Goal: Task Accomplishment & Management: Use online tool/utility

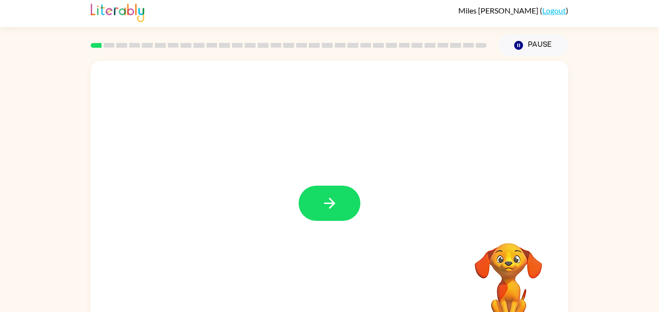
scroll to position [2, 0]
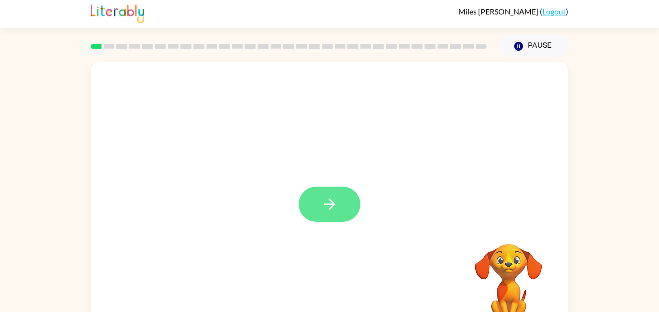
click at [347, 206] on button "button" at bounding box center [329, 204] width 62 height 35
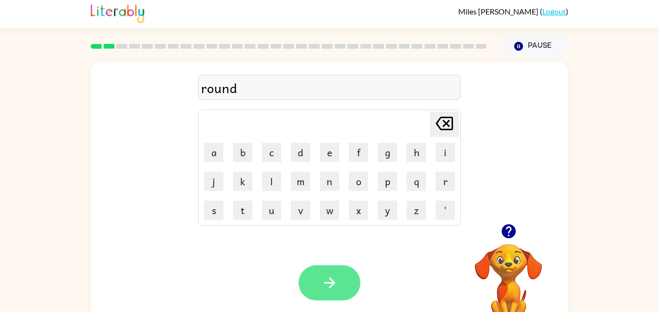
click at [333, 276] on icon "button" at bounding box center [329, 282] width 17 height 17
click at [238, 93] on div "machin" at bounding box center [329, 88] width 256 height 20
click at [237, 92] on div "machin" at bounding box center [329, 88] width 256 height 20
click at [237, 87] on div "machin" at bounding box center [329, 88] width 256 height 20
click at [237, 94] on div "machin" at bounding box center [329, 88] width 256 height 20
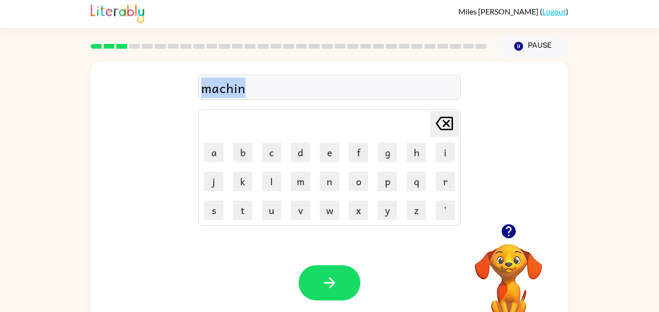
click at [237, 94] on div "machin" at bounding box center [329, 88] width 256 height 20
click at [255, 93] on div "machin" at bounding box center [329, 88] width 256 height 20
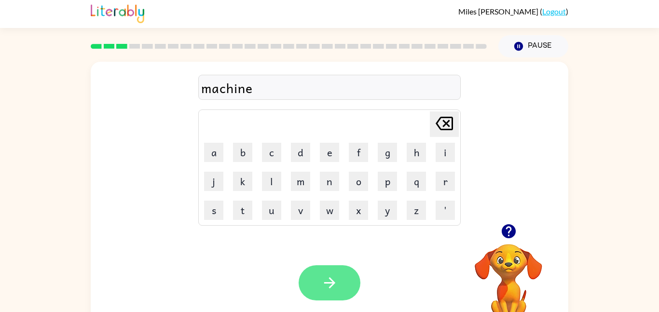
click at [335, 274] on icon "button" at bounding box center [329, 282] width 17 height 17
click at [328, 298] on button "button" at bounding box center [329, 282] width 62 height 35
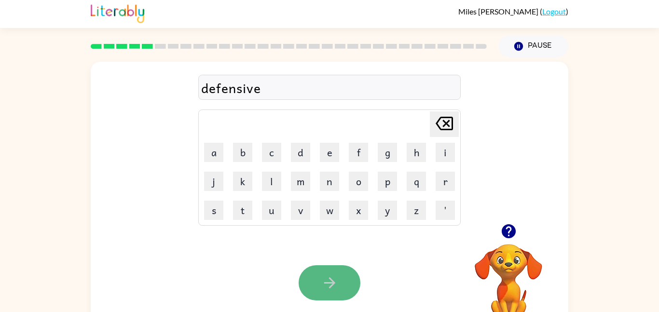
click at [323, 271] on button "button" at bounding box center [329, 282] width 62 height 35
click at [323, 277] on icon "button" at bounding box center [329, 282] width 17 height 17
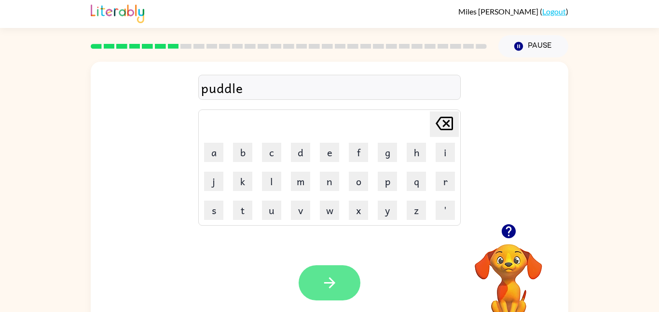
click at [334, 290] on icon "button" at bounding box center [329, 282] width 17 height 17
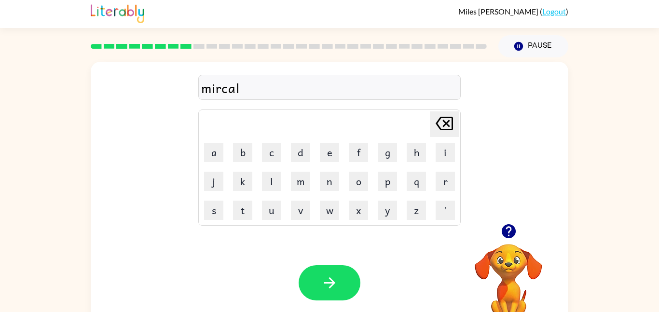
click at [217, 92] on div "mircal" at bounding box center [329, 88] width 256 height 20
click at [221, 94] on div "mircal" at bounding box center [329, 88] width 256 height 20
click at [221, 89] on div "mircal" at bounding box center [329, 88] width 256 height 20
click at [245, 90] on div "mircal" at bounding box center [329, 88] width 256 height 20
click at [270, 157] on button "c" at bounding box center [271, 152] width 19 height 19
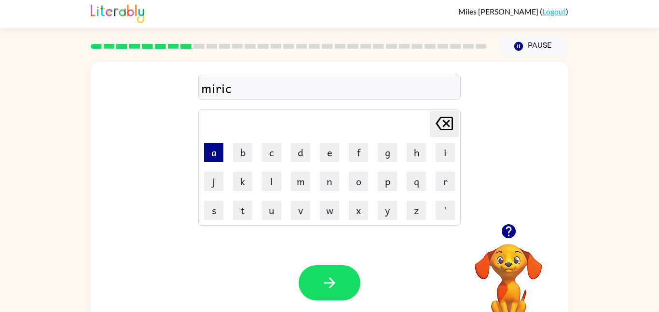
click at [211, 156] on button "a" at bounding box center [213, 152] width 19 height 19
click at [269, 178] on button "l" at bounding box center [271, 181] width 19 height 19
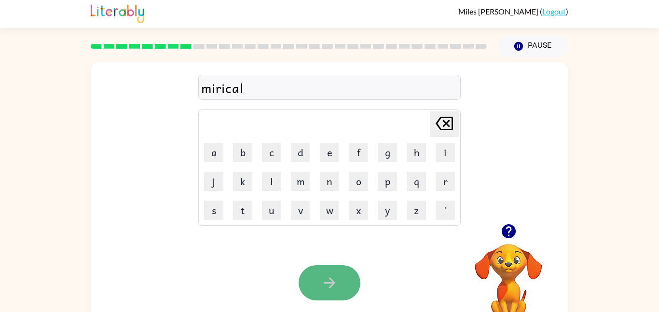
click at [325, 294] on button "button" at bounding box center [329, 282] width 62 height 35
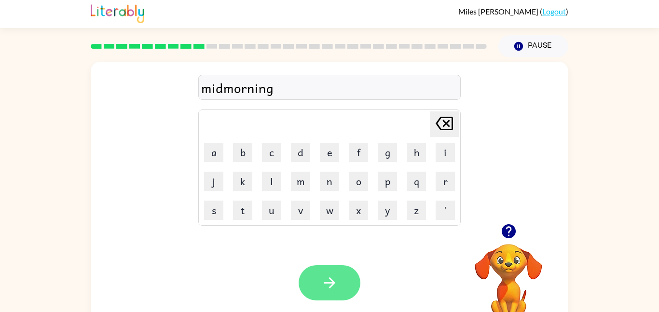
click at [338, 282] on button "button" at bounding box center [329, 282] width 62 height 35
click at [336, 287] on icon "button" at bounding box center [329, 282] width 17 height 17
click at [335, 281] on icon "button" at bounding box center [329, 282] width 17 height 17
click at [331, 284] on icon "button" at bounding box center [329, 282] width 17 height 17
click at [333, 288] on icon "button" at bounding box center [329, 282] width 17 height 17
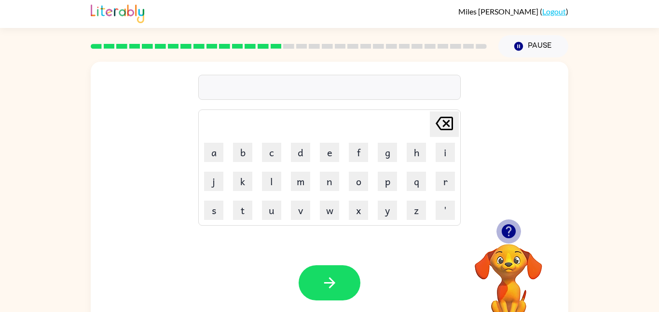
click at [508, 229] on icon "button" at bounding box center [508, 231] width 14 height 14
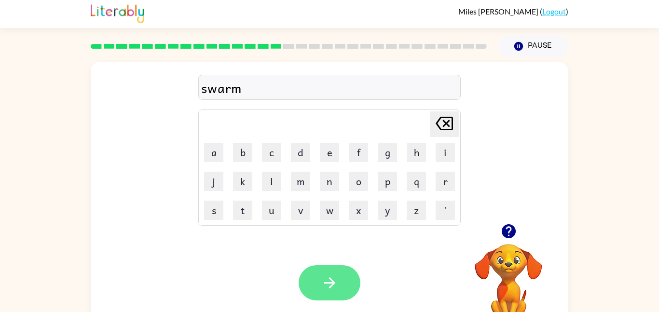
click at [329, 275] on icon "button" at bounding box center [329, 282] width 17 height 17
click at [332, 285] on icon "button" at bounding box center [329, 282] width 17 height 17
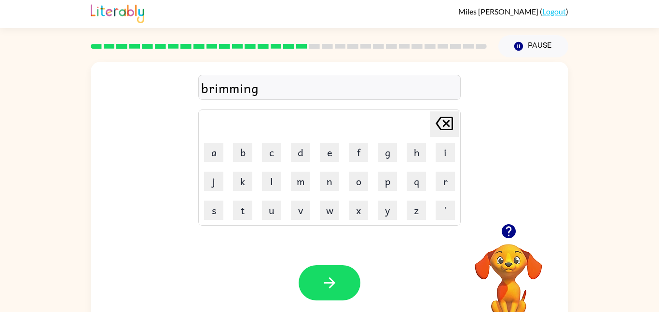
click at [444, 122] on icon at bounding box center [443, 123] width 17 height 13
click at [444, 124] on icon at bounding box center [443, 123] width 17 height 13
click at [444, 125] on icon at bounding box center [443, 123] width 17 height 13
click at [442, 124] on icon "[PERSON_NAME] last character input" at bounding box center [443, 123] width 23 height 23
click at [294, 182] on button "m" at bounding box center [300, 181] width 19 height 19
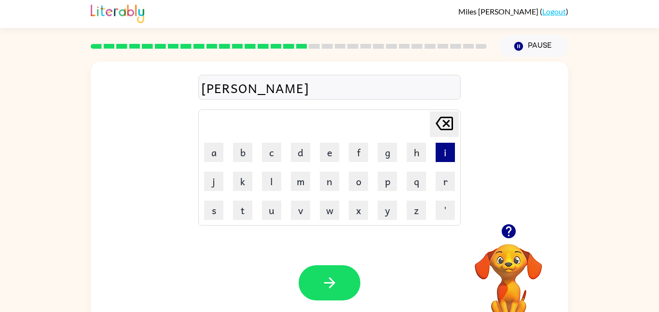
click at [442, 152] on button "i" at bounding box center [444, 152] width 19 height 19
click at [330, 184] on button "n" at bounding box center [329, 181] width 19 height 19
click at [382, 154] on button "g" at bounding box center [386, 152] width 19 height 19
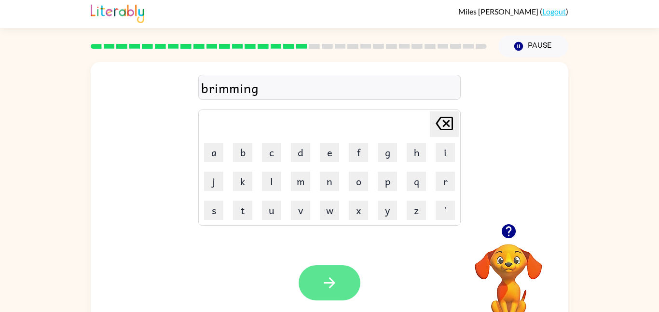
click at [316, 286] on button "button" at bounding box center [329, 282] width 62 height 35
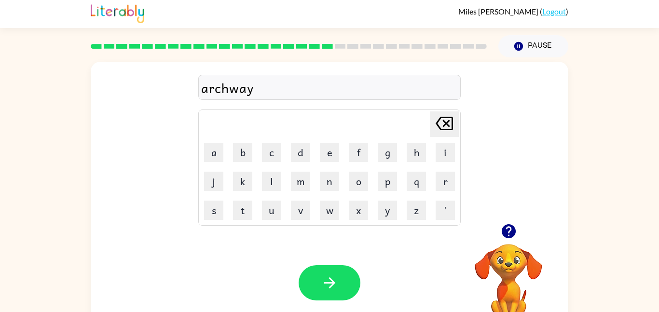
click at [326, 262] on div "Your browser must support playing .mp4 files to use Literably. Please try using…" at bounding box center [329, 283] width 477 height 108
click at [328, 273] on button "button" at bounding box center [329, 282] width 62 height 35
click at [344, 281] on button "button" at bounding box center [329, 282] width 62 height 35
click at [348, 288] on button "button" at bounding box center [329, 282] width 62 height 35
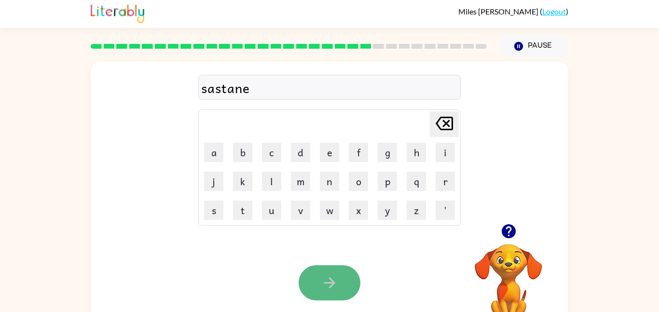
click at [345, 273] on button "button" at bounding box center [329, 282] width 62 height 35
click at [338, 293] on button "button" at bounding box center [329, 282] width 62 height 35
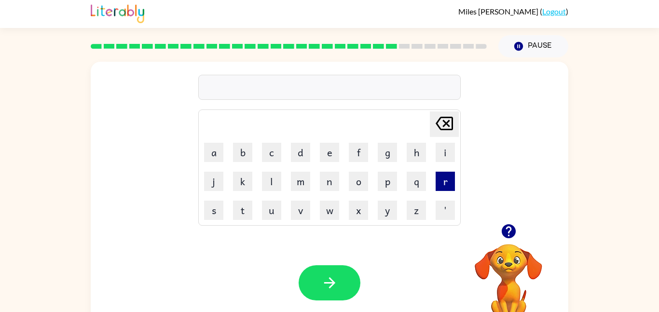
click at [442, 187] on button "r" at bounding box center [444, 181] width 19 height 19
type button "r"
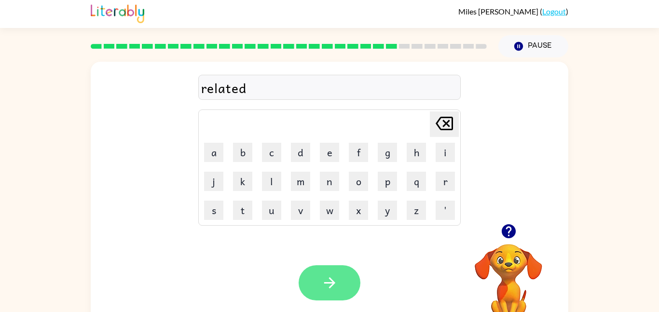
click at [354, 286] on button "button" at bounding box center [329, 282] width 62 height 35
click at [331, 285] on icon "button" at bounding box center [328, 282] width 11 height 11
click at [316, 286] on button "button" at bounding box center [329, 282] width 62 height 35
click at [322, 292] on button "button" at bounding box center [329, 282] width 62 height 35
